Goal: Check status: Check status

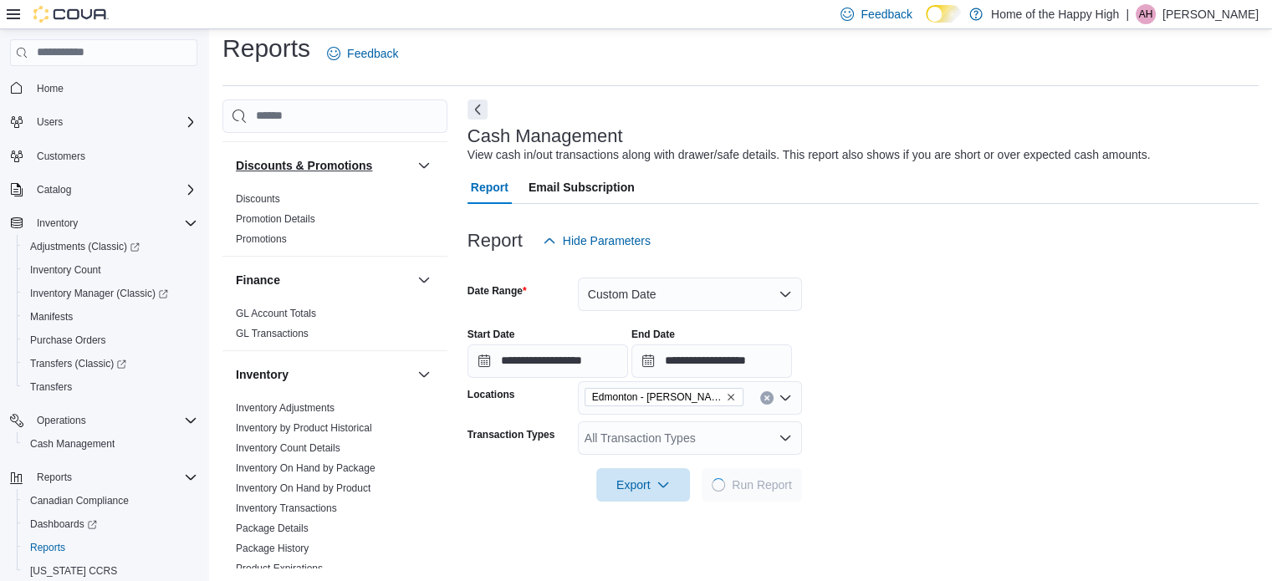
scroll to position [324, 0]
